Goal: Task Accomplishment & Management: Complete application form

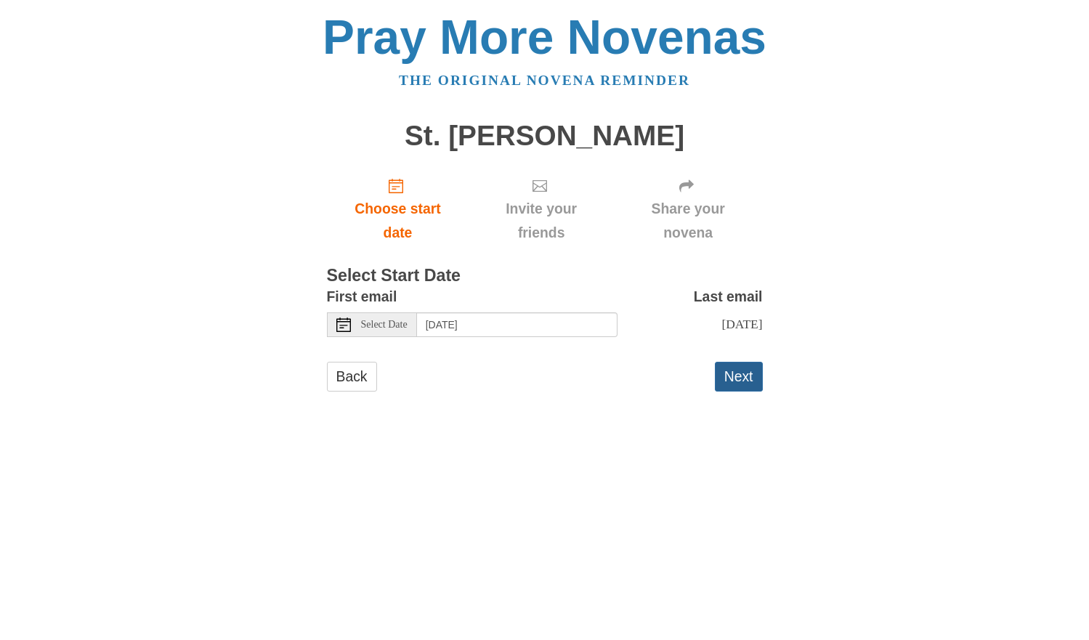
click at [749, 381] on button "Next" at bounding box center [739, 377] width 48 height 30
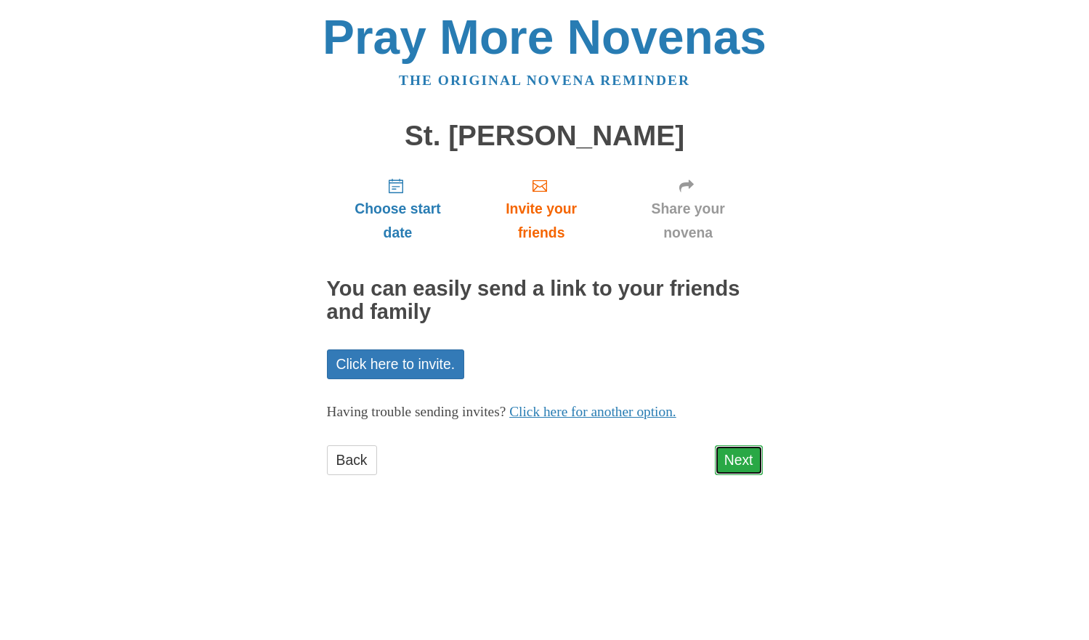
click at [733, 462] on link "Next" at bounding box center [739, 460] width 48 height 30
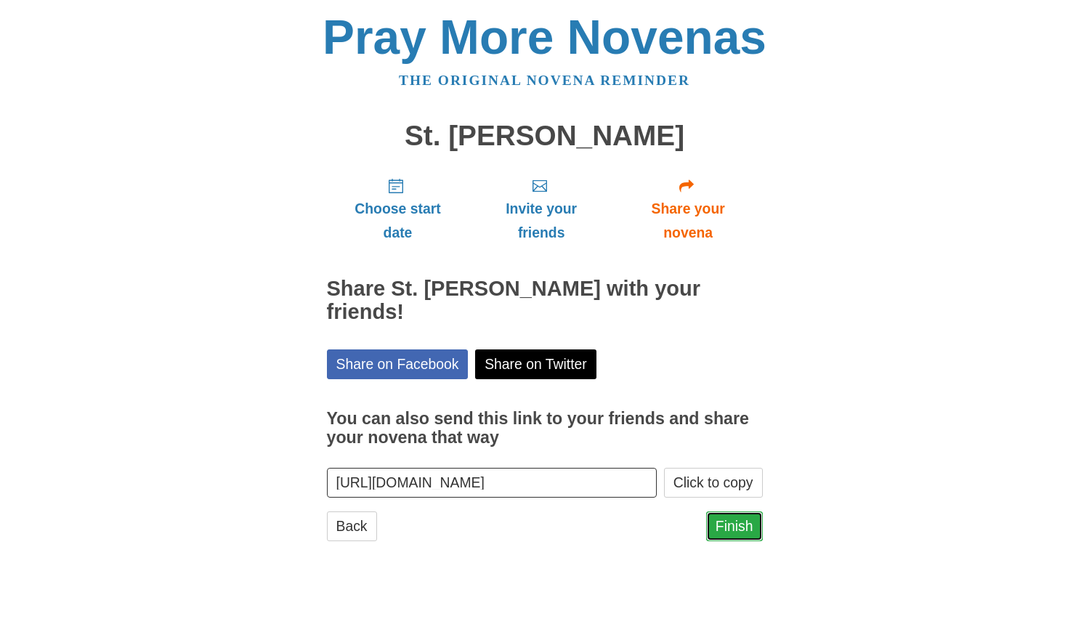
click at [734, 511] on link "Finish" at bounding box center [734, 526] width 57 height 30
